Goal: Find specific page/section: Find specific page/section

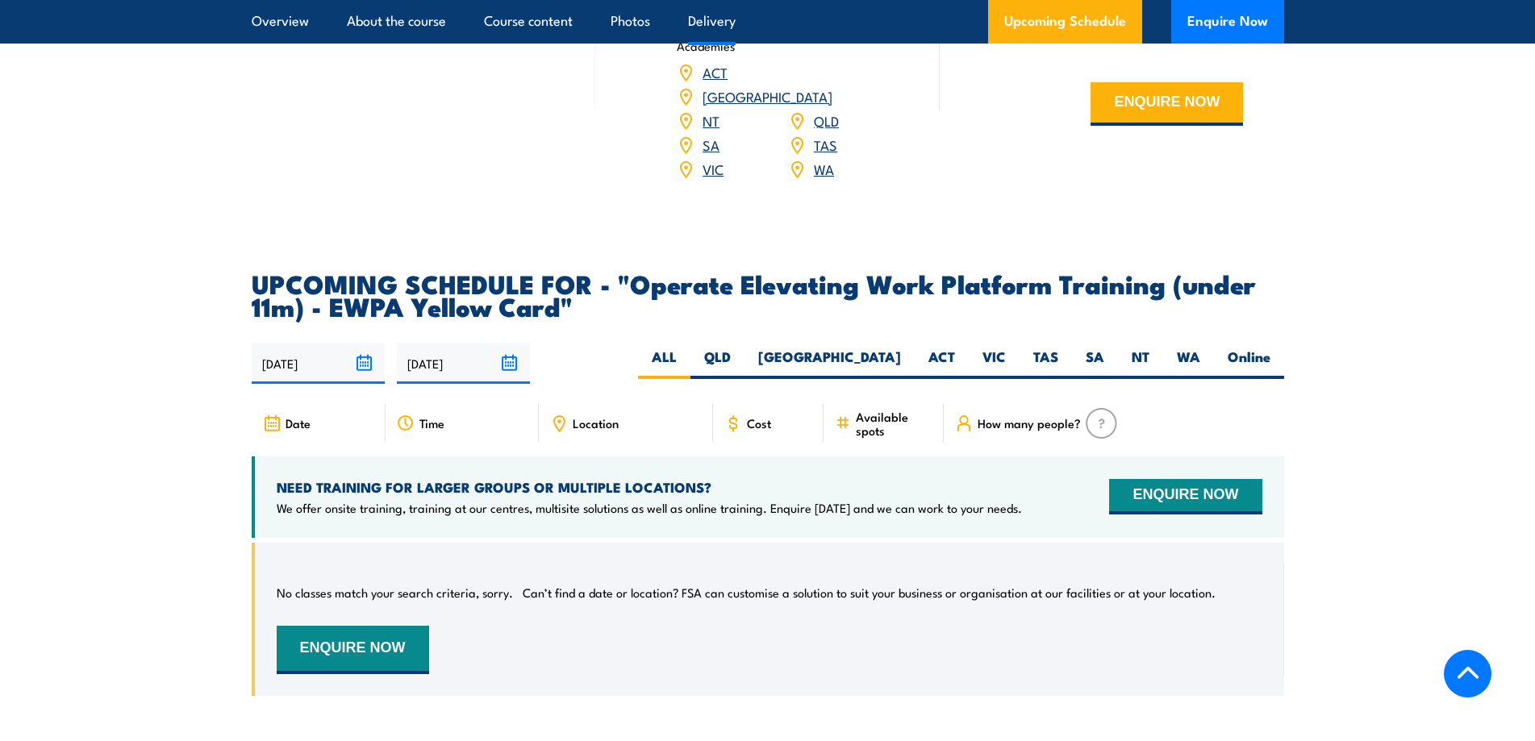
scroll to position [2421, 0]
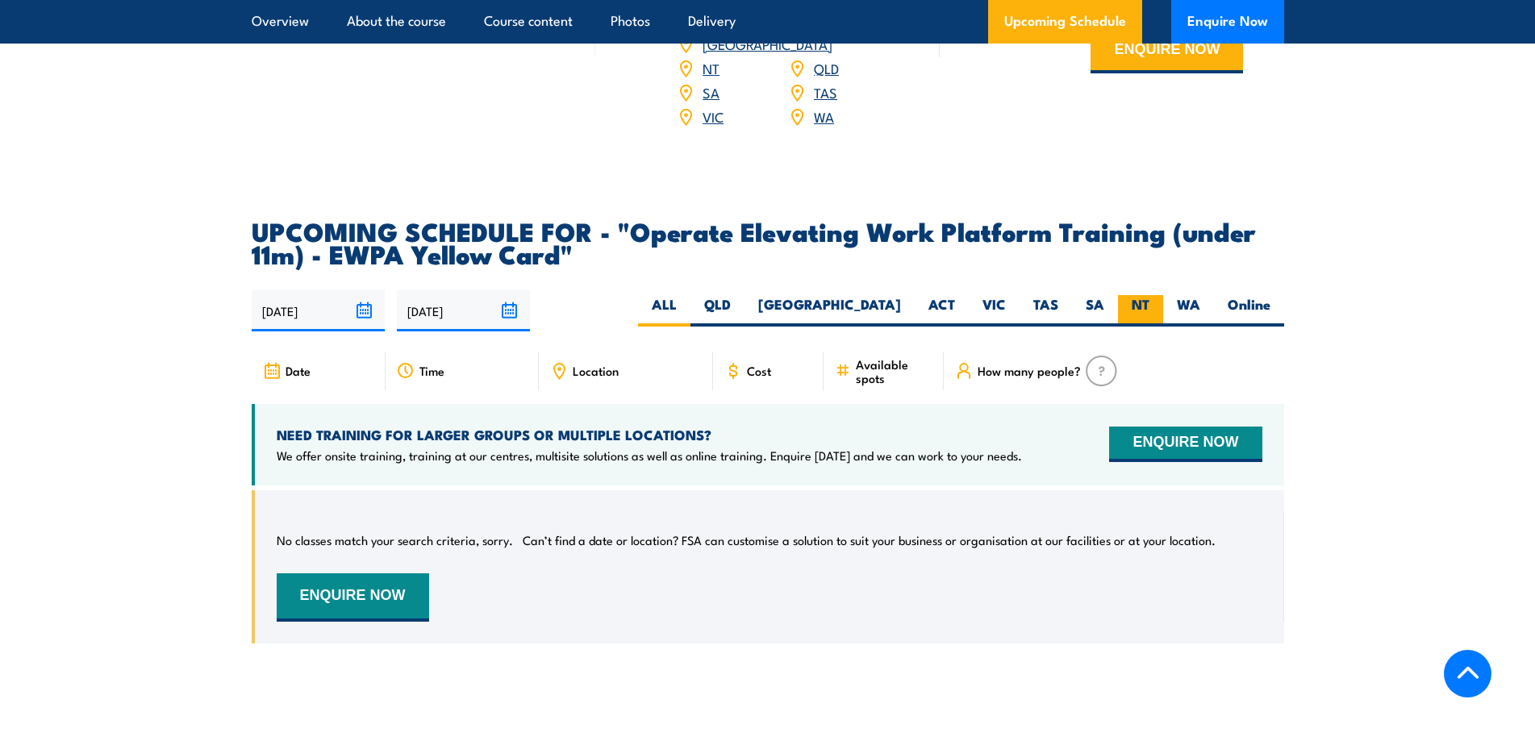
click at [1140, 295] on label "NT" at bounding box center [1140, 310] width 45 height 31
click at [1150, 295] on input "NT" at bounding box center [1155, 300] width 10 height 10
radio input "true"
click at [1134, 295] on label "NT" at bounding box center [1140, 310] width 45 height 31
click at [1150, 295] on input "NT" at bounding box center [1155, 300] width 10 height 10
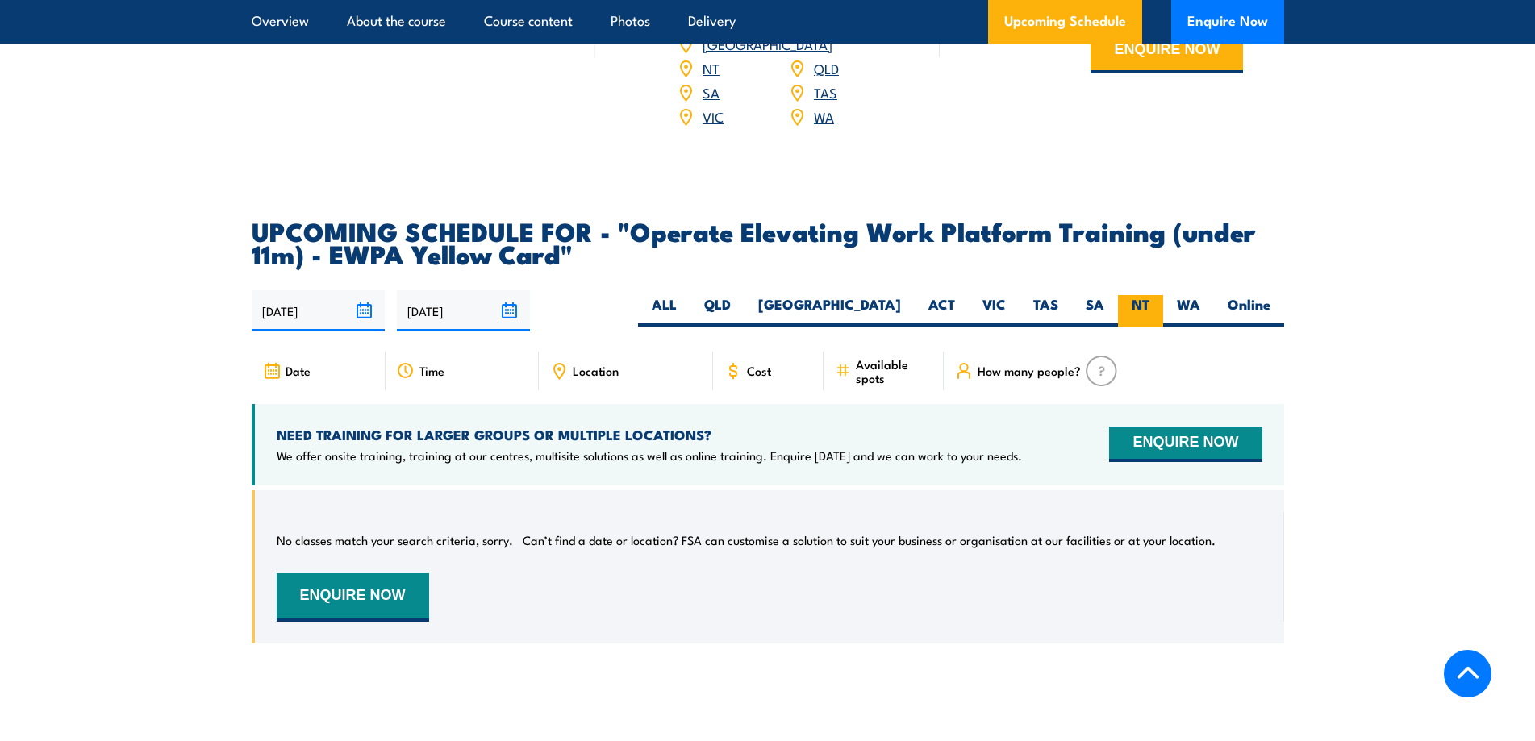
click at [1134, 295] on label "NT" at bounding box center [1140, 310] width 45 height 31
click at [1150, 295] on input "NT" at bounding box center [1155, 300] width 10 height 10
